Goal: Communication & Community: Connect with others

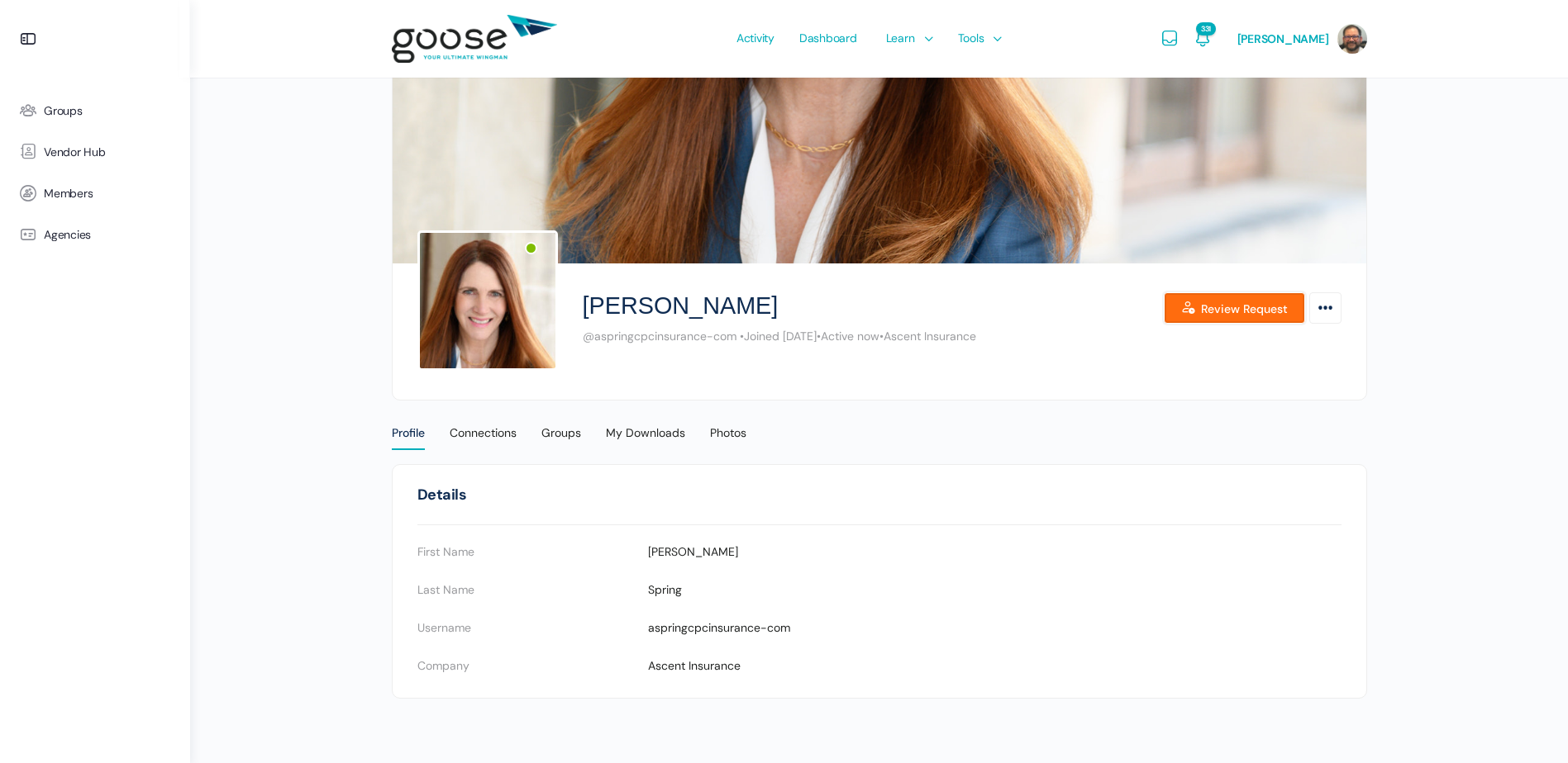
click at [1214, 313] on link "Review Request" at bounding box center [1234, 308] width 141 height 32
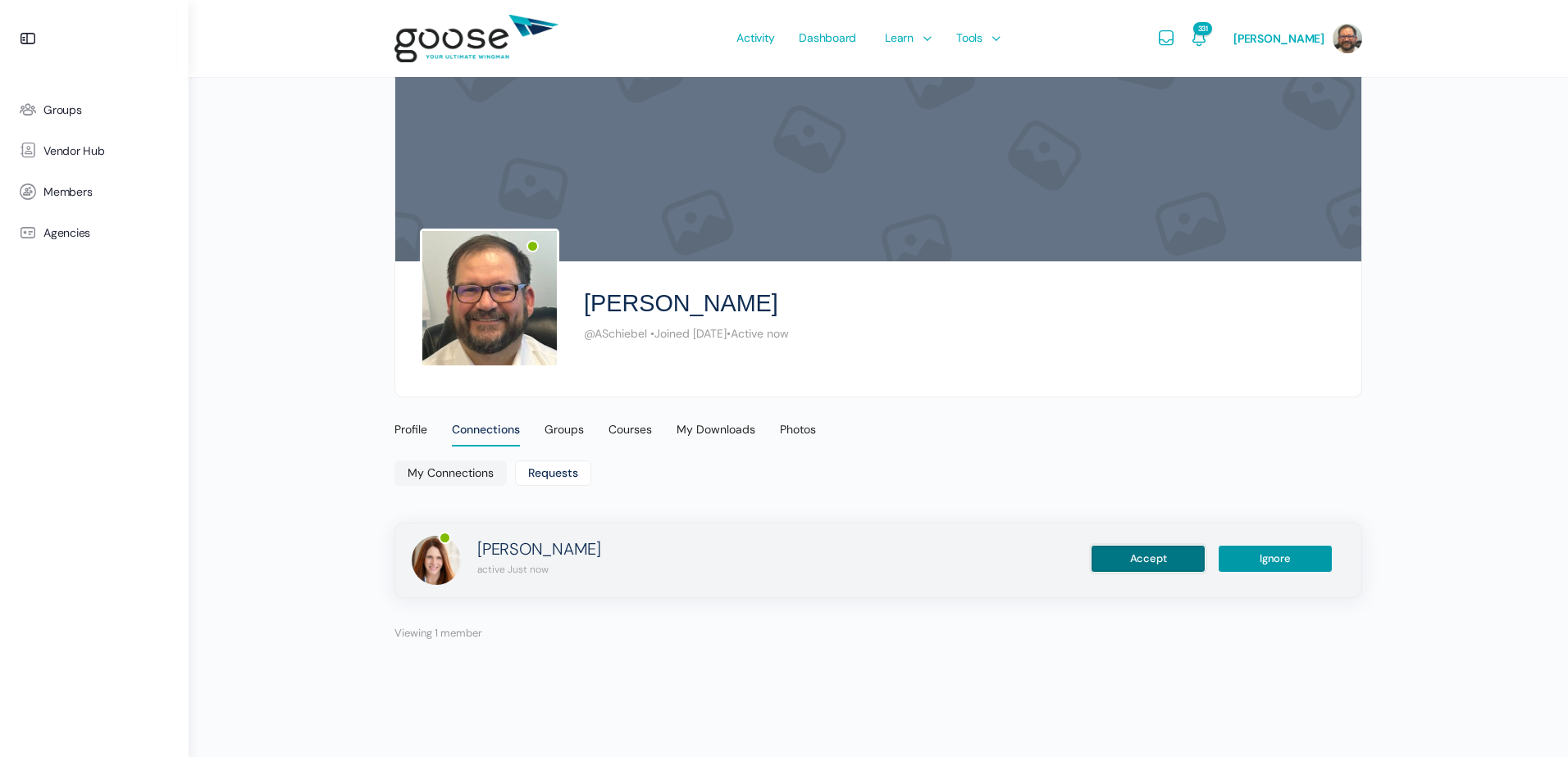
click at [1141, 559] on button "Accept" at bounding box center [1147, 559] width 114 height 28
